Goal: Information Seeking & Learning: Learn about a topic

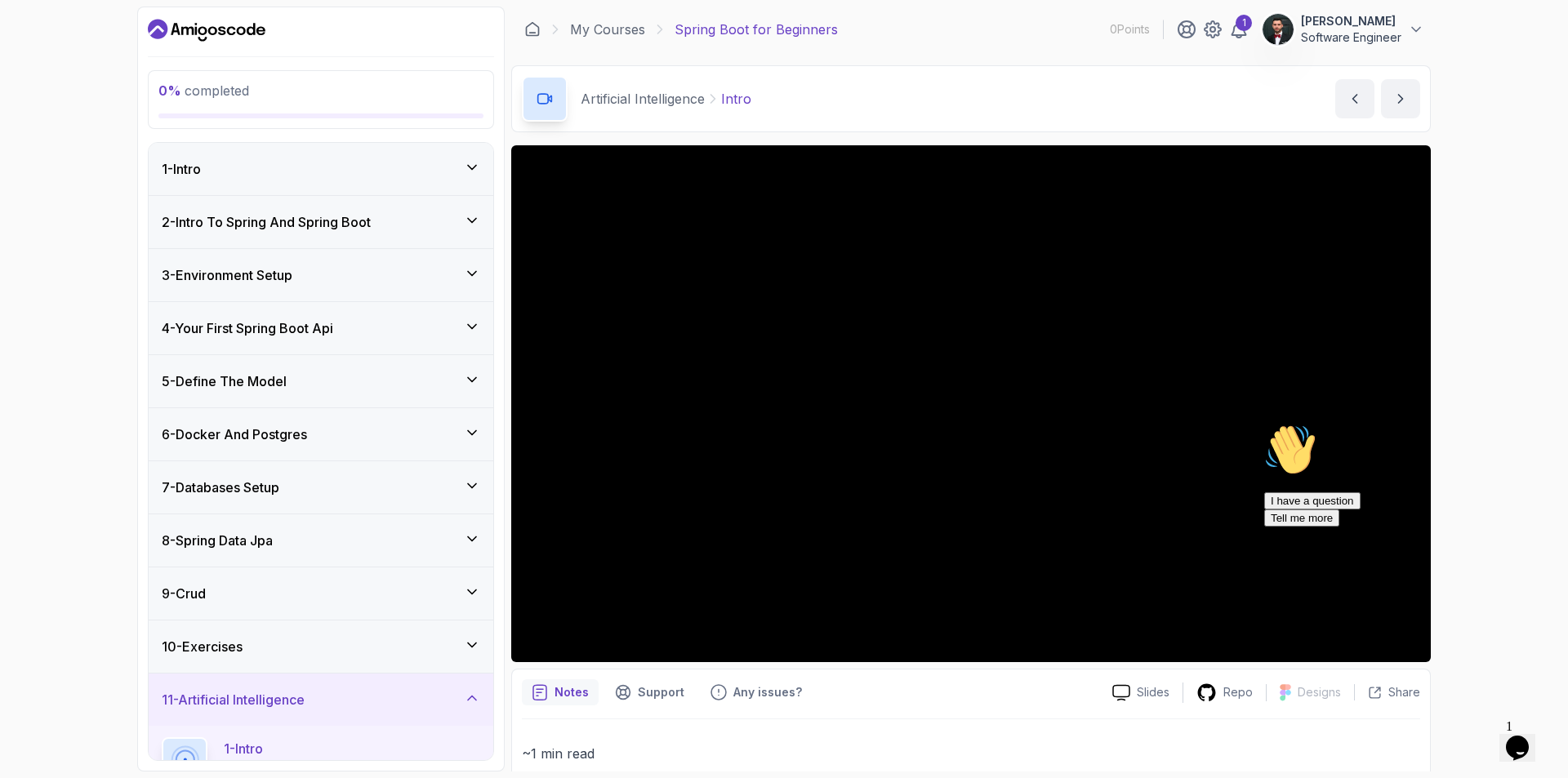
click at [349, 170] on div "1 - Intro" at bounding box center [321, 169] width 319 height 19
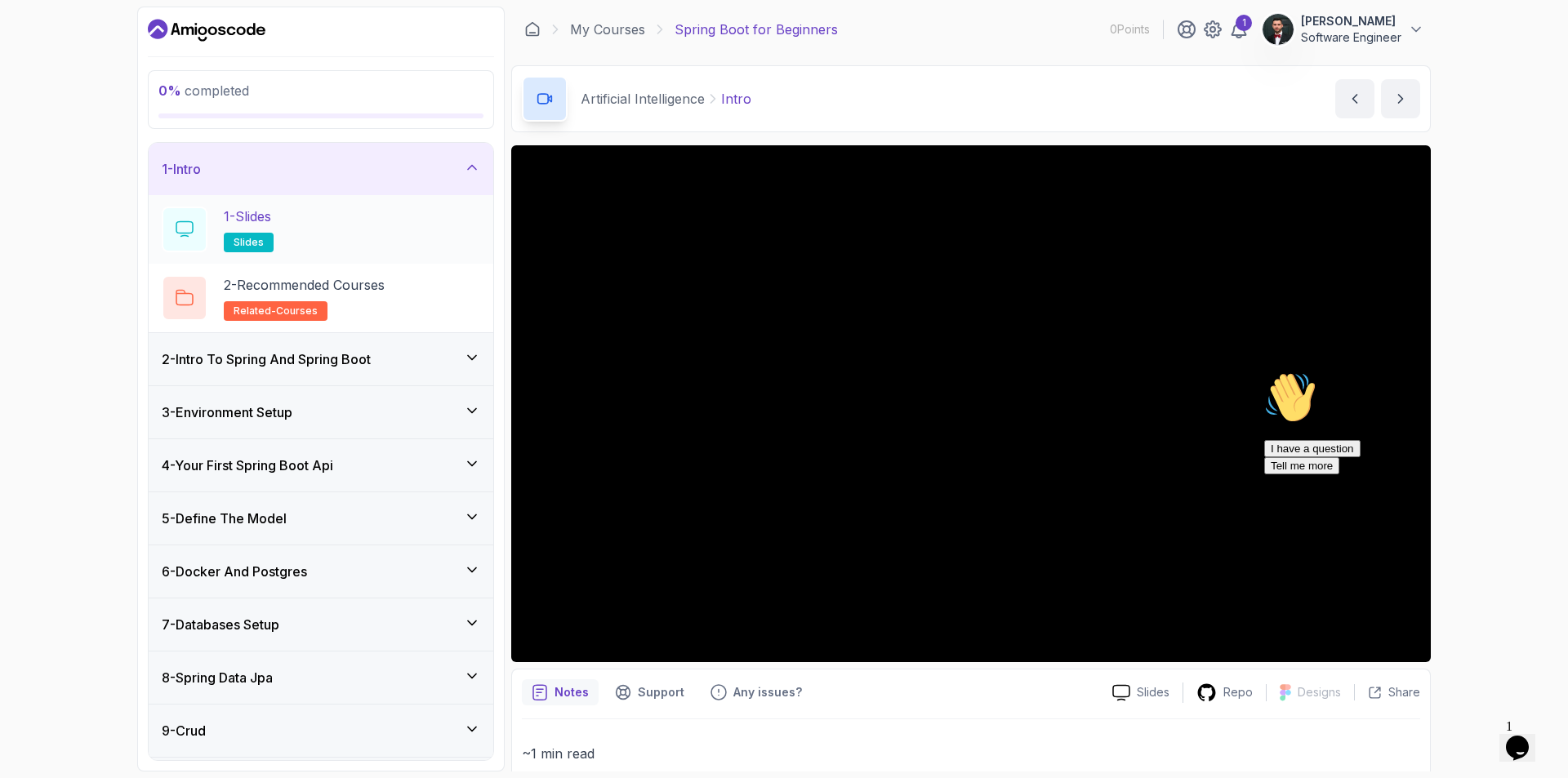
click at [383, 254] on div "1 - Slides slides" at bounding box center [321, 230] width 345 height 68
click at [316, 225] on div "1 - Slides slides" at bounding box center [321, 230] width 319 height 46
click at [1265, 371] on icon "Chat attention grabber" at bounding box center [1265, 371] width 0 height 0
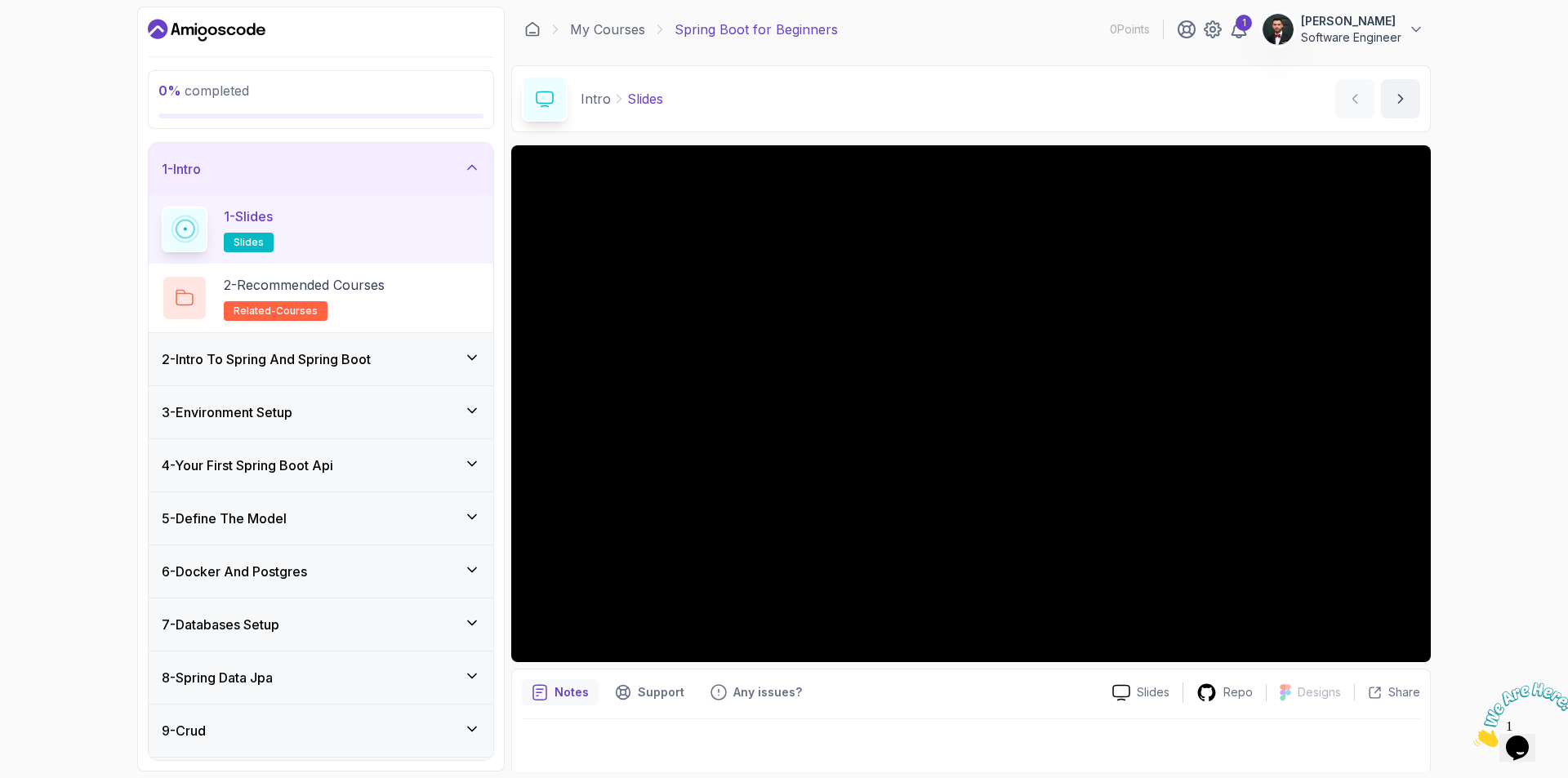
click at [312, 378] on div "2 - Intro To Spring And Spring Boot" at bounding box center [321, 360] width 345 height 53
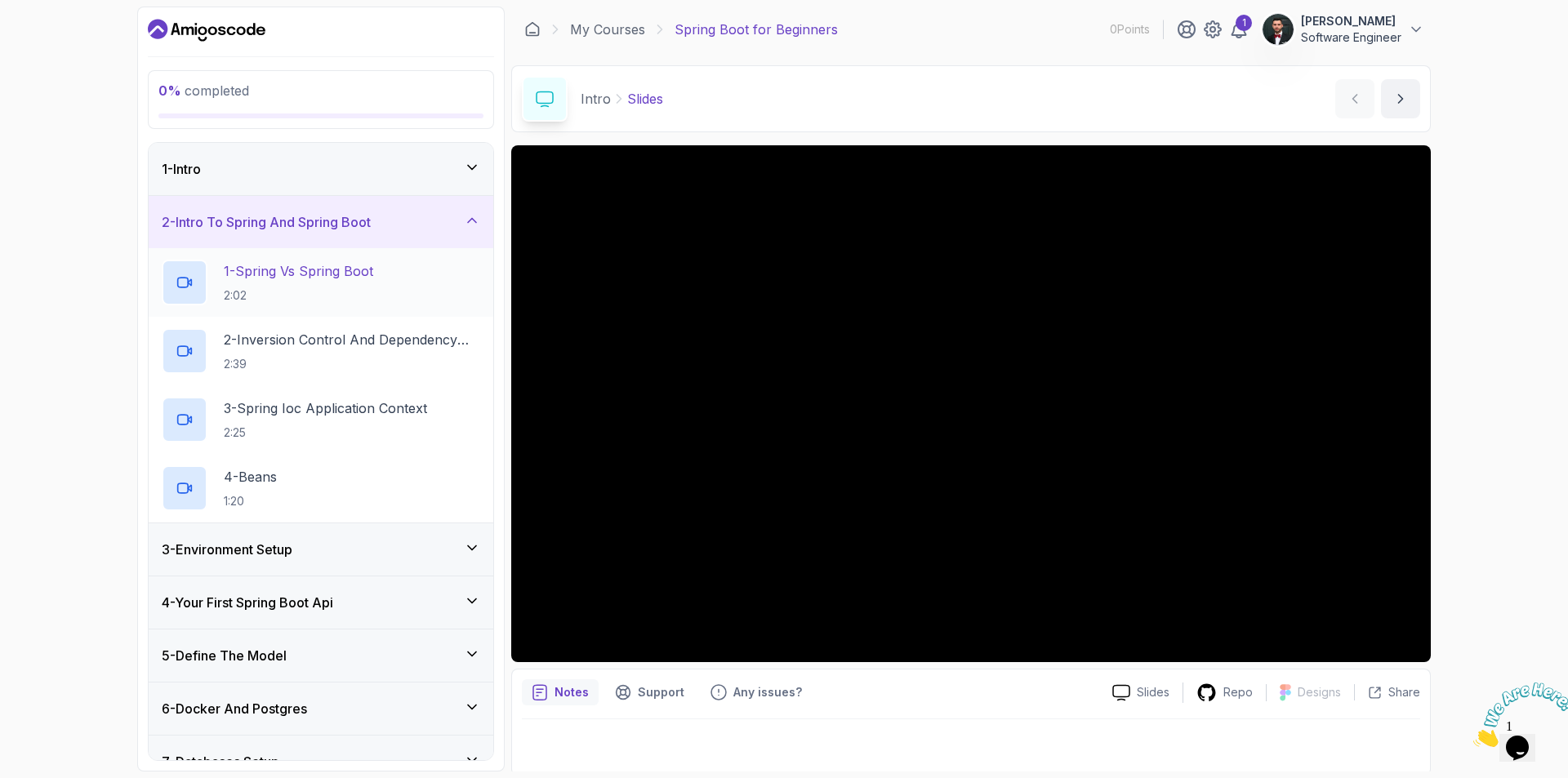
click at [324, 283] on h2 "1 - Spring Vs Spring Boot 2:02" at bounding box center [299, 283] width 149 height 42
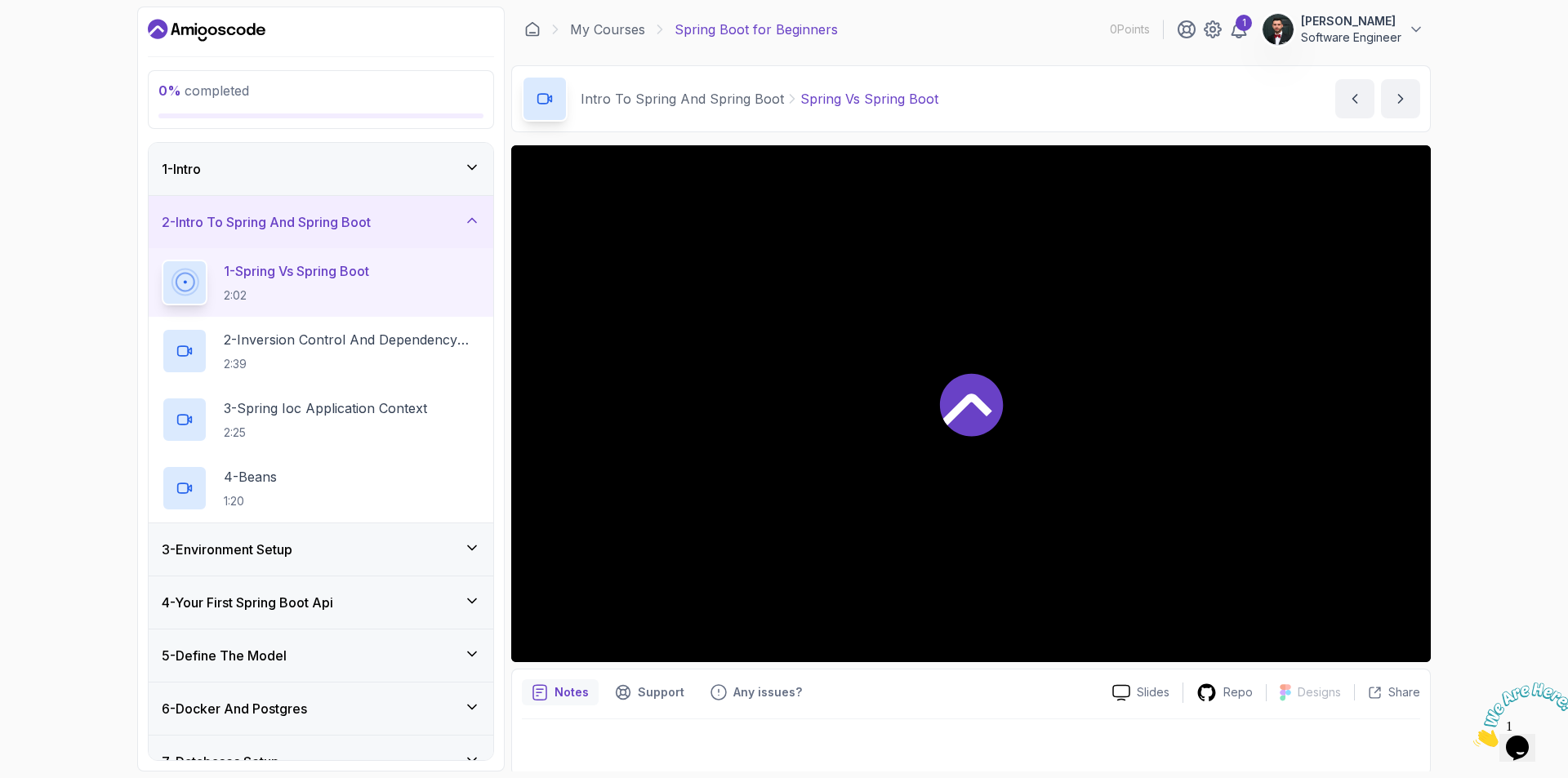
click at [919, 398] on div at bounding box center [972, 404] width 920 height 517
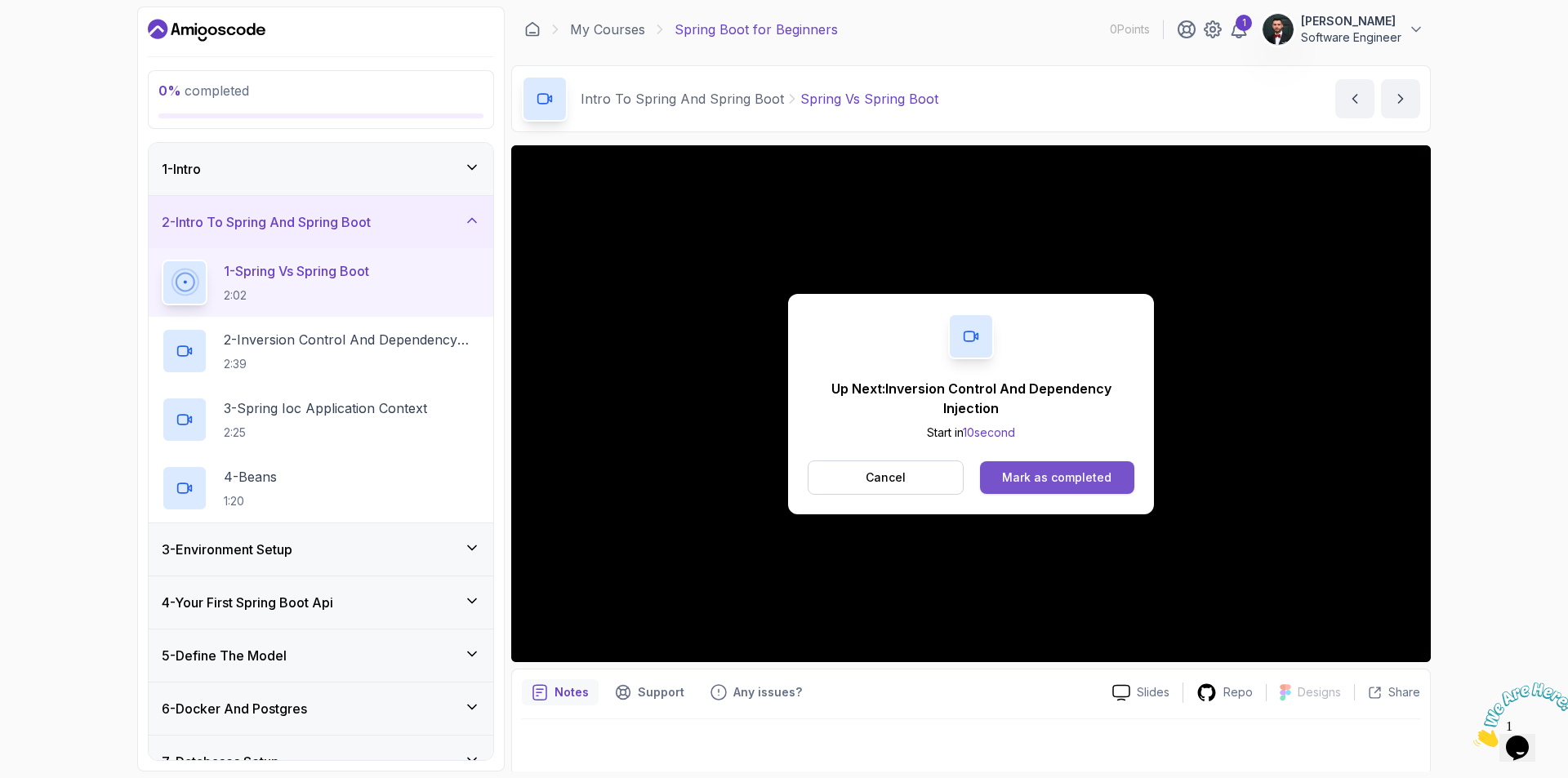
click at [1043, 477] on div "Mark as completed" at bounding box center [1056, 478] width 110 height 17
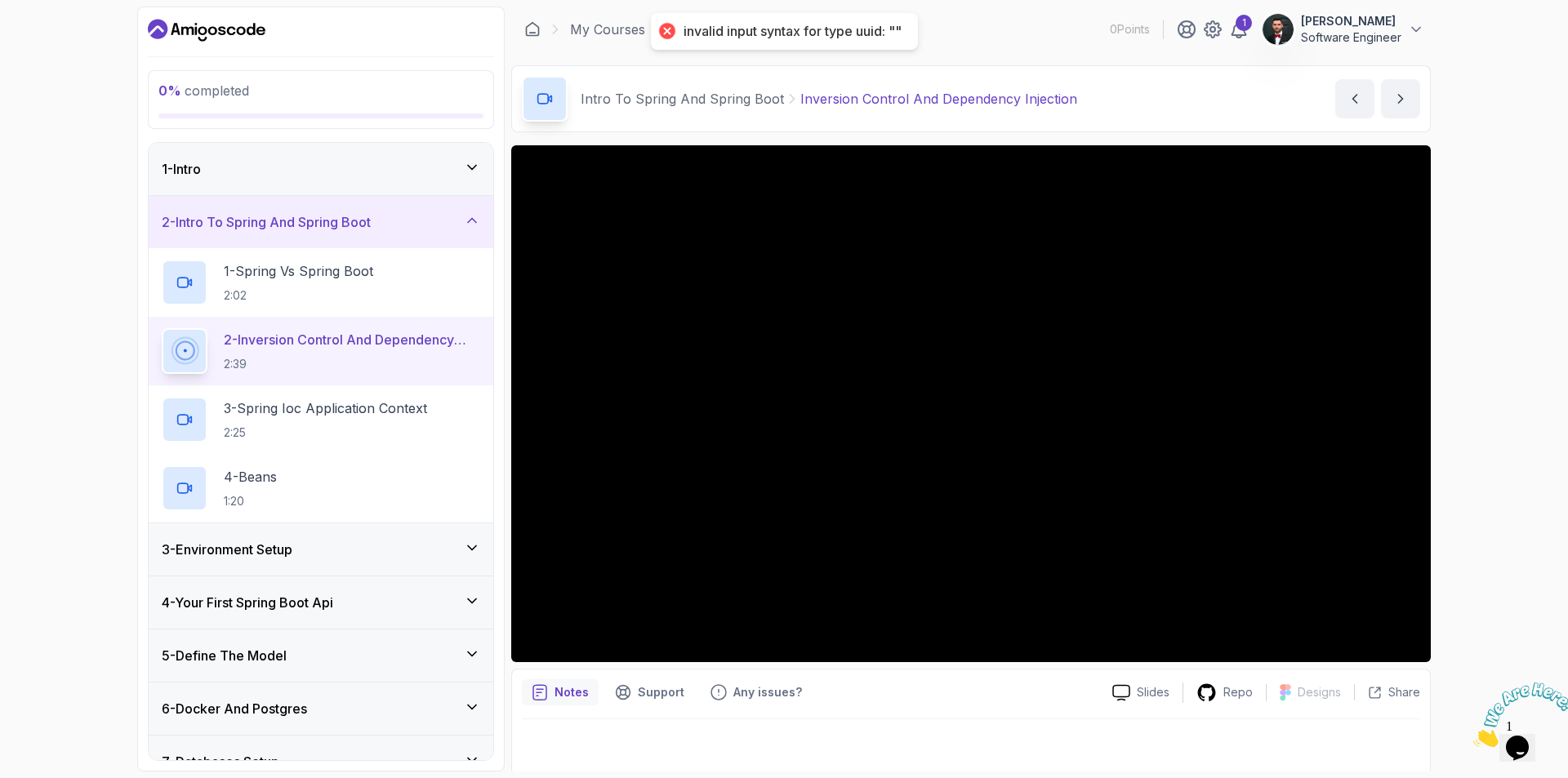
click at [832, 37] on div "invalid input syntax for type uuid: """ at bounding box center [793, 31] width 218 height 18
click at [1309, 39] on p "Software Engineer" at bounding box center [1351, 38] width 100 height 17
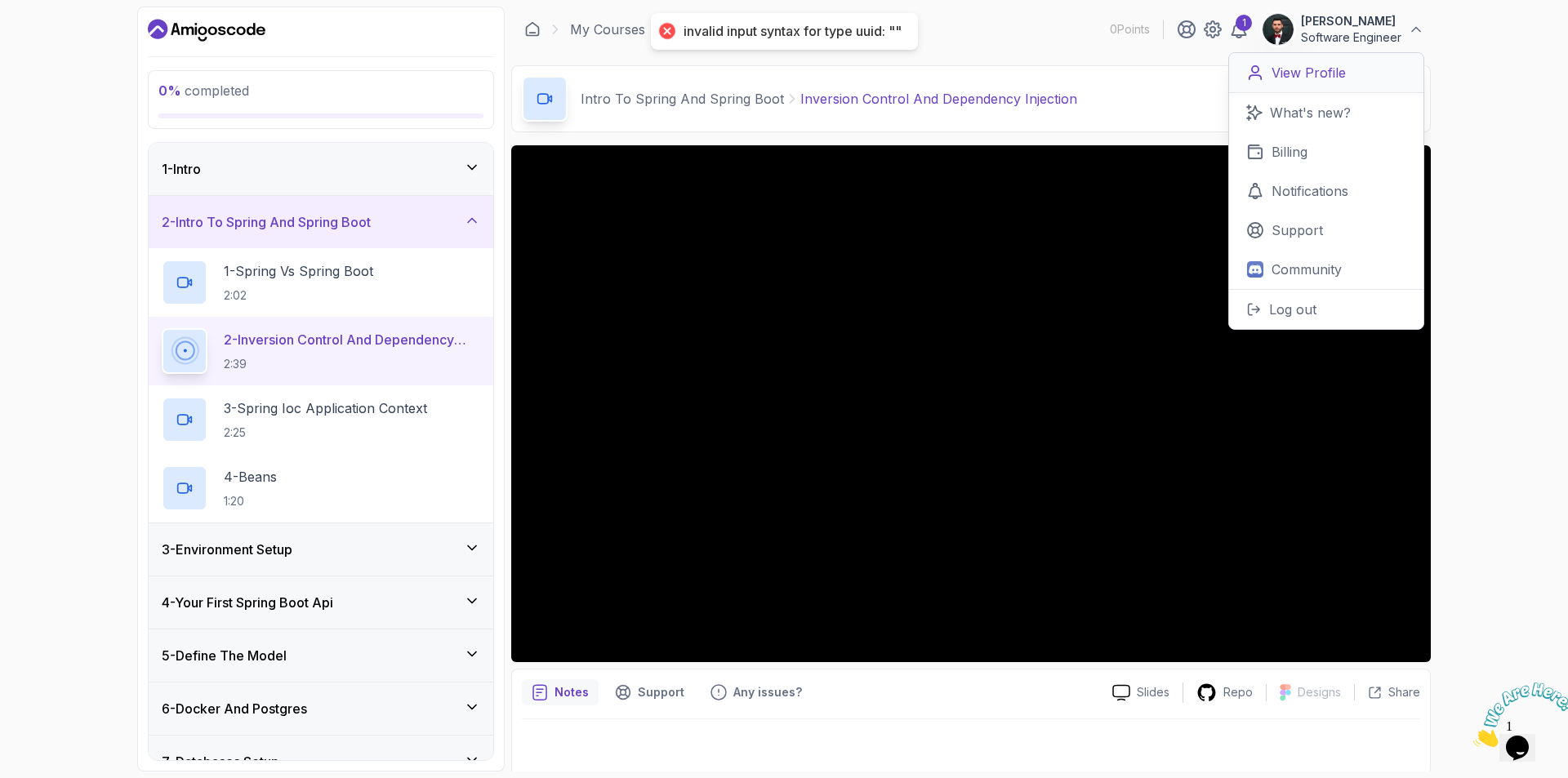
click at [1326, 81] on p "View Profile" at bounding box center [1309, 72] width 75 height 19
